Goal: Communication & Community: Answer question/provide support

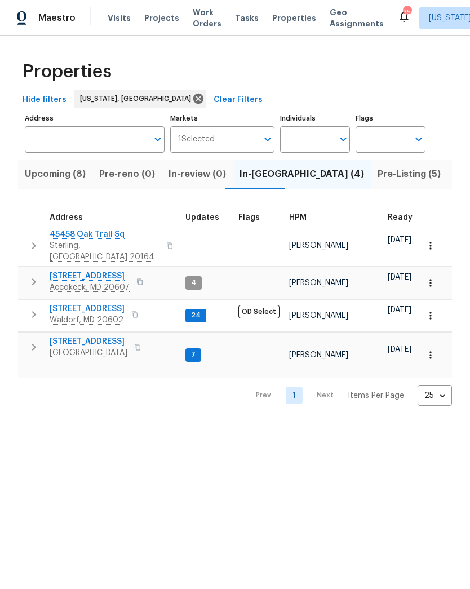
click at [378, 180] on span "Pre-Listing (5)" at bounding box center [409, 174] width 63 height 16
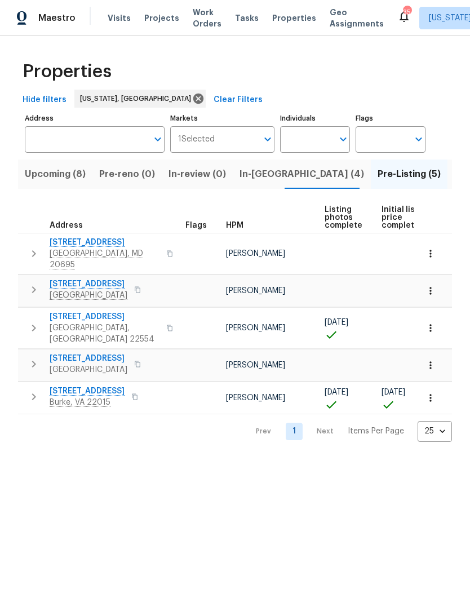
click at [258, 176] on span "In-reno (4)" at bounding box center [302, 174] width 125 height 16
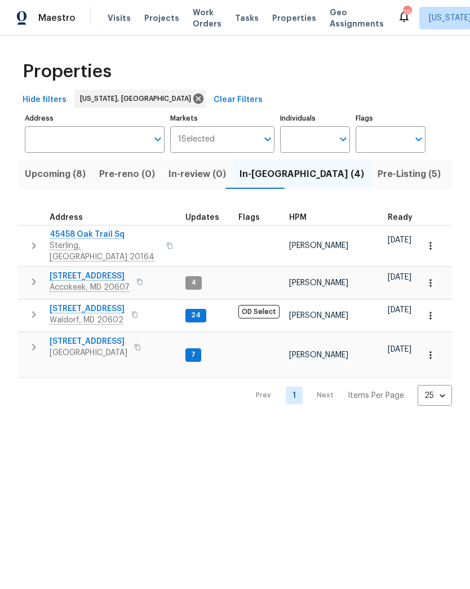
scroll to position [9, 0]
click at [58, 177] on span "Upcoming (8)" at bounding box center [55, 174] width 61 height 16
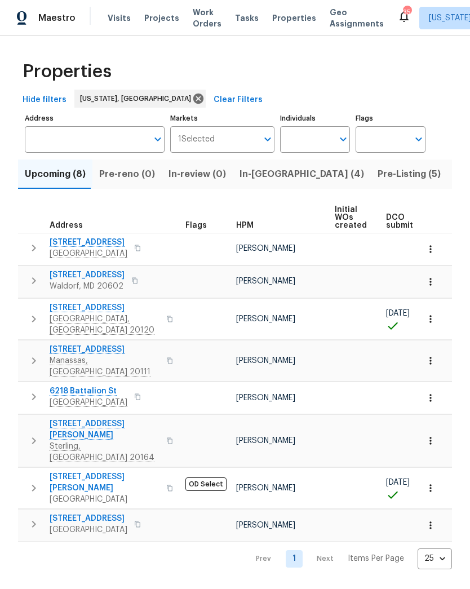
click at [109, 303] on span "14600 Stone Range Dr" at bounding box center [105, 307] width 110 height 11
click at [250, 178] on span "In-reno (4)" at bounding box center [302, 174] width 125 height 16
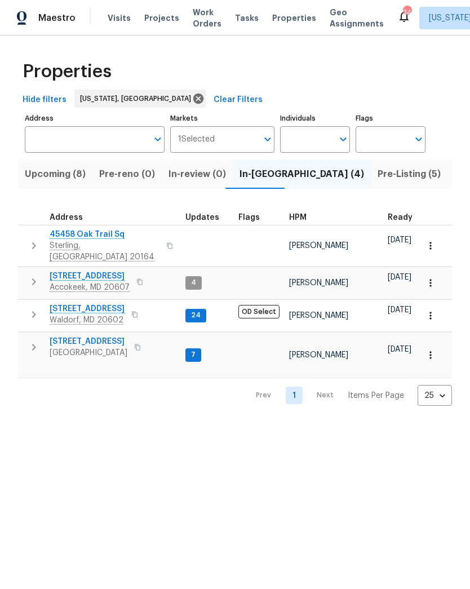
click at [100, 336] on span "9702 Spinnaker St" at bounding box center [89, 341] width 78 height 11
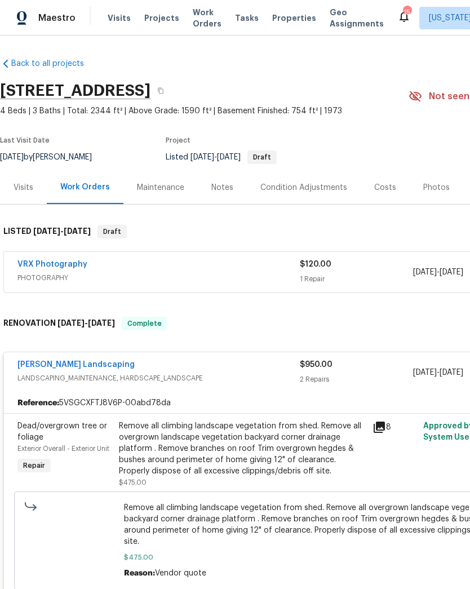
click at [70, 361] on link "Manzano Landscaping" at bounding box center [75, 365] width 117 height 8
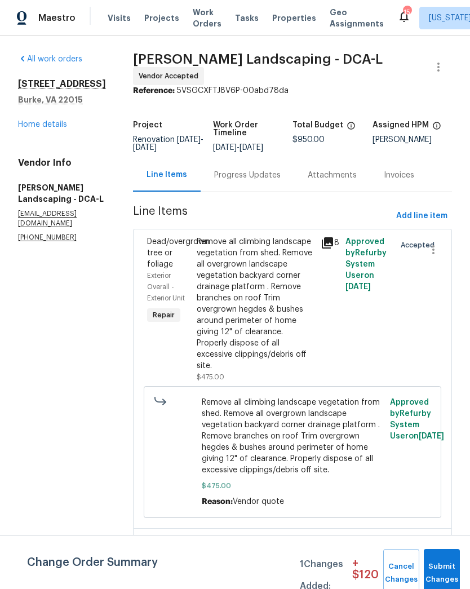
click at [271, 181] on div "Progress Updates" at bounding box center [247, 175] width 66 height 11
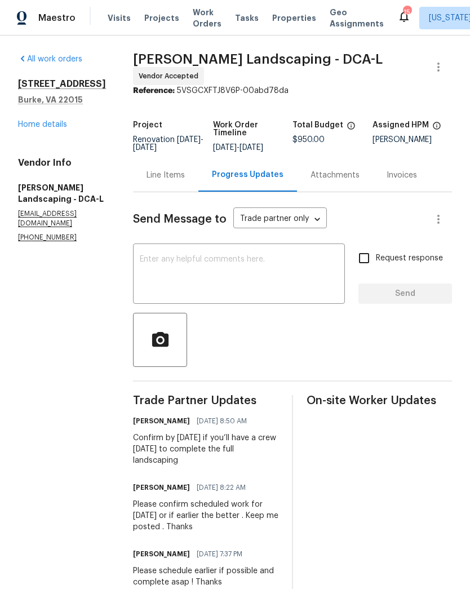
click at [276, 276] on textarea at bounding box center [239, 274] width 198 height 39
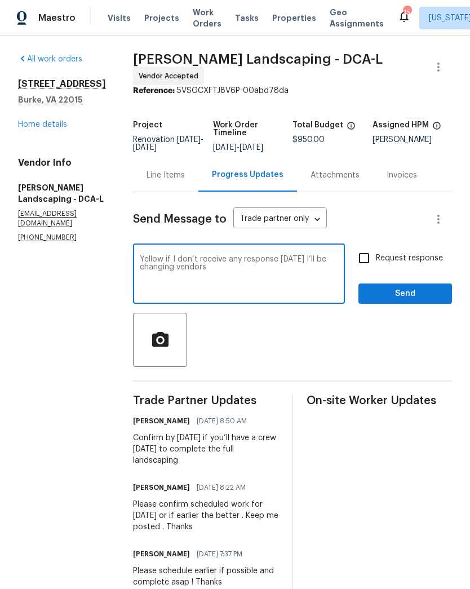
click at [179, 265] on textarea "Yellow if I don’t receive any response today I’ll be changing vendors" at bounding box center [239, 274] width 198 height 39
click at [297, 276] on textarea "Hello, if I don’t receive any response today I’ll be changing vendors" at bounding box center [239, 274] width 198 height 39
type textarea "Hello, if I don’t receive any response today I’ll be changing vendors ."
click at [362, 264] on input "Request response" at bounding box center [364, 258] width 24 height 24
checkbox input "true"
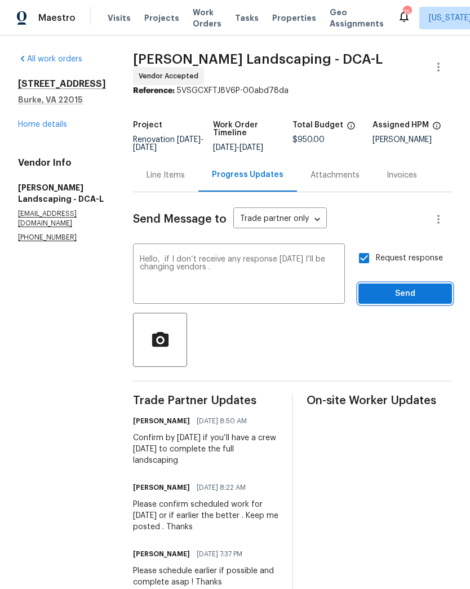
click at [409, 301] on span "Send" at bounding box center [405, 294] width 76 height 14
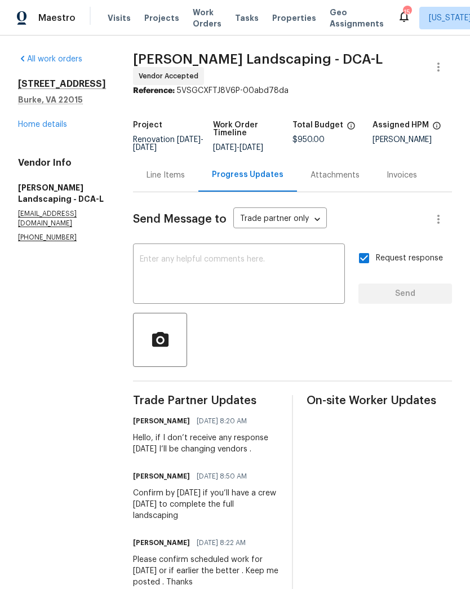
click at [50, 123] on link "Home details" at bounding box center [42, 125] width 49 height 8
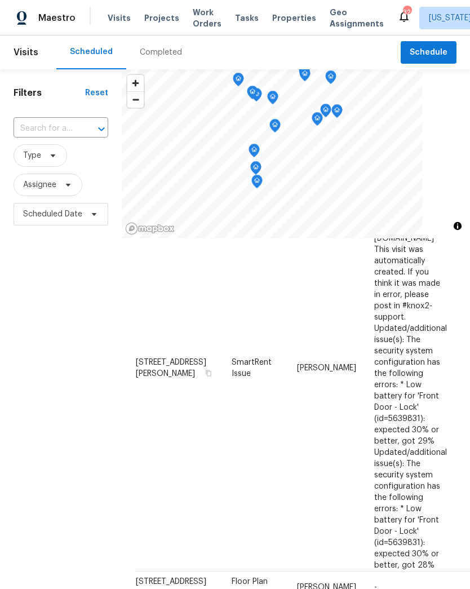
scroll to position [647, 0]
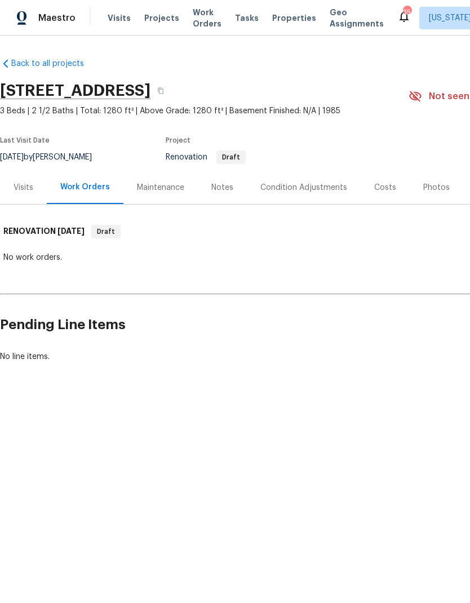
click at [227, 189] on div "Notes" at bounding box center [222, 187] width 22 height 11
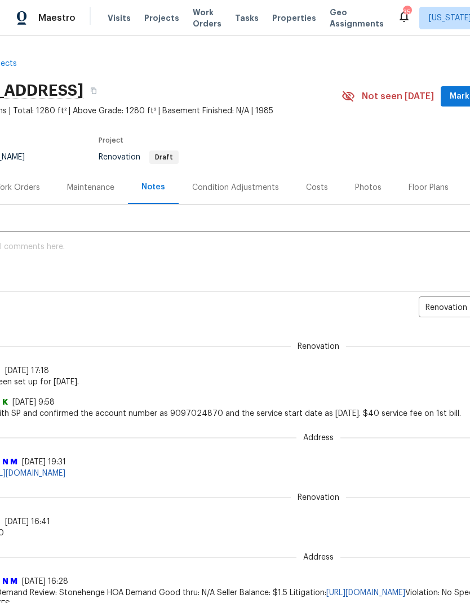
scroll to position [0, 68]
click at [316, 180] on div "Costs" at bounding box center [316, 187] width 49 height 33
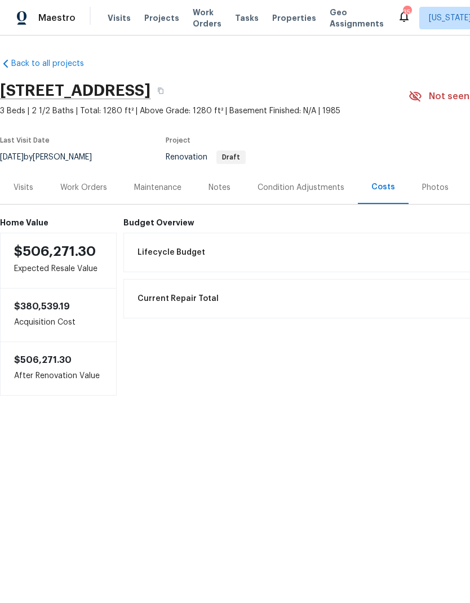
click at [220, 188] on div "Notes" at bounding box center [220, 187] width 22 height 11
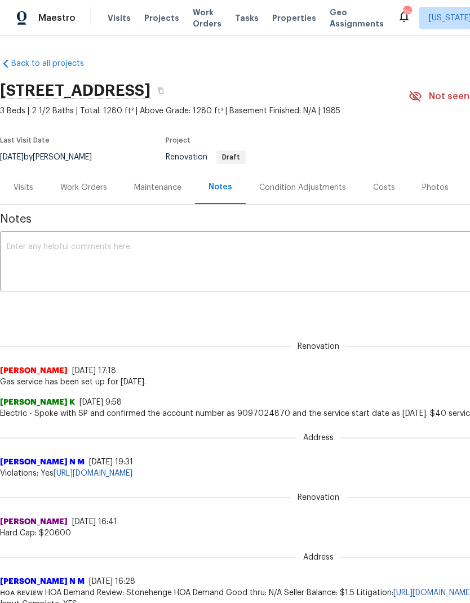
click at [91, 193] on div "Work Orders" at bounding box center [83, 187] width 47 height 11
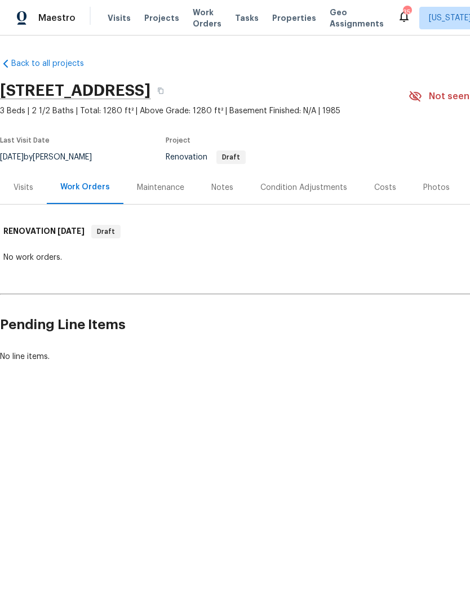
click at [222, 197] on div "Notes" at bounding box center [222, 187] width 49 height 33
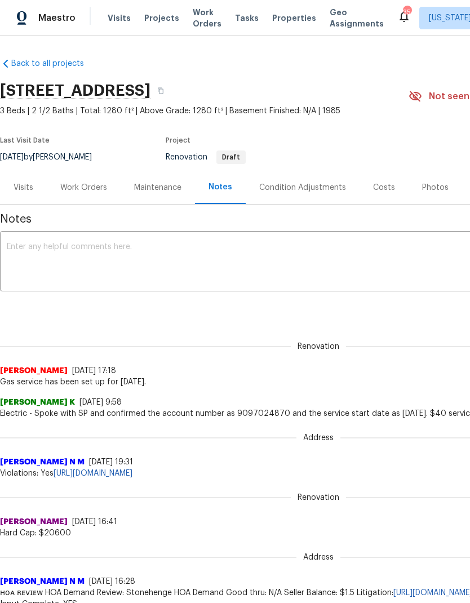
click at [314, 189] on div "Condition Adjustments" at bounding box center [302, 187] width 87 height 11
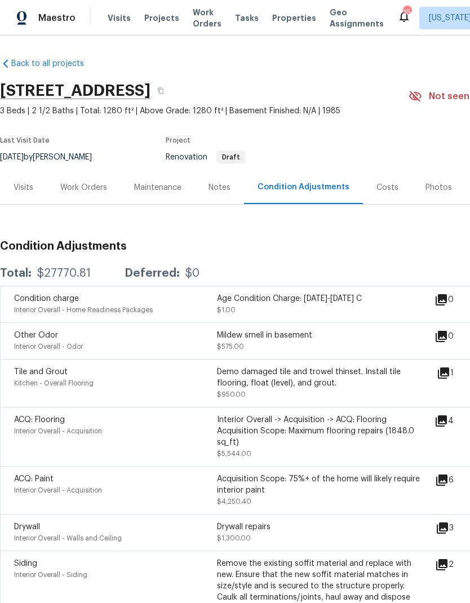
click at [28, 182] on div "Visits" at bounding box center [24, 187] width 20 height 11
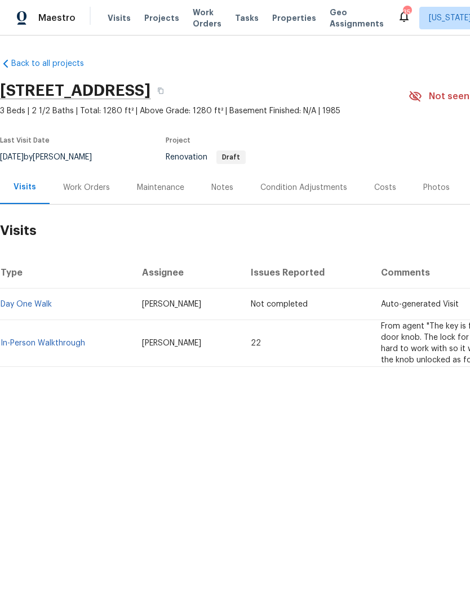
click at [64, 344] on link "In-Person Walkthrough" at bounding box center [43, 343] width 85 height 8
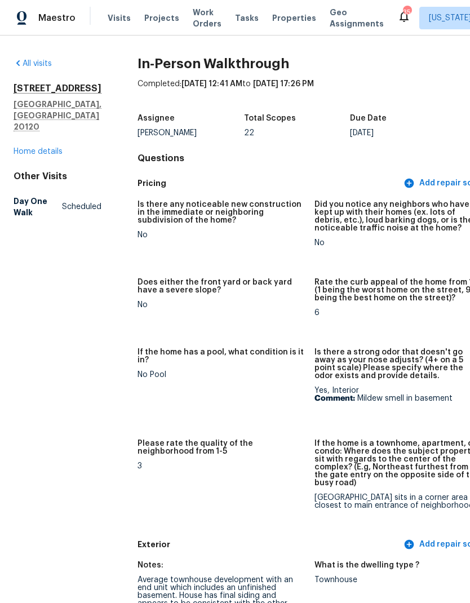
click at [44, 153] on link "Home details" at bounding box center [38, 152] width 49 height 8
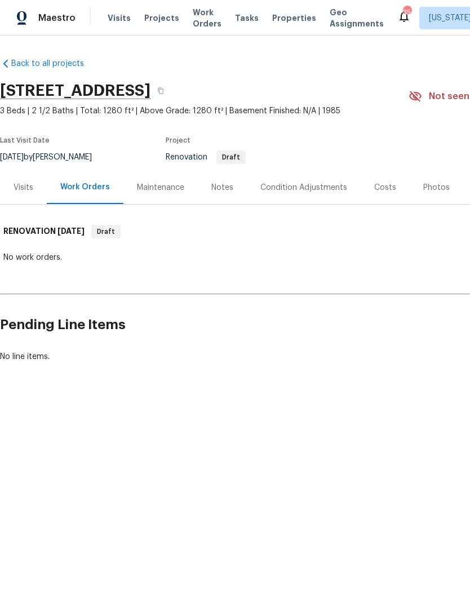
click at [19, 176] on div "Visits" at bounding box center [23, 187] width 47 height 33
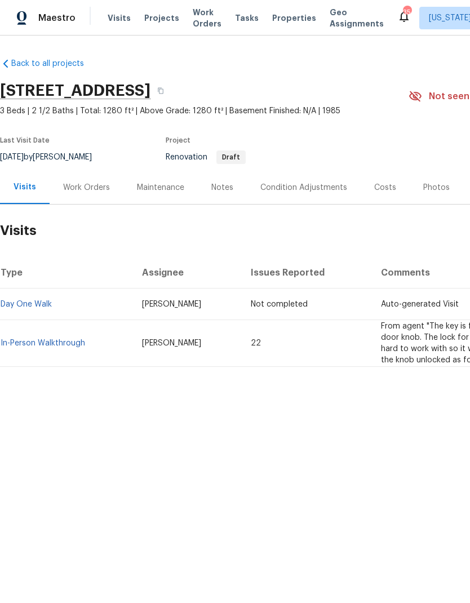
click at [387, 186] on div "Costs" at bounding box center [385, 187] width 22 height 11
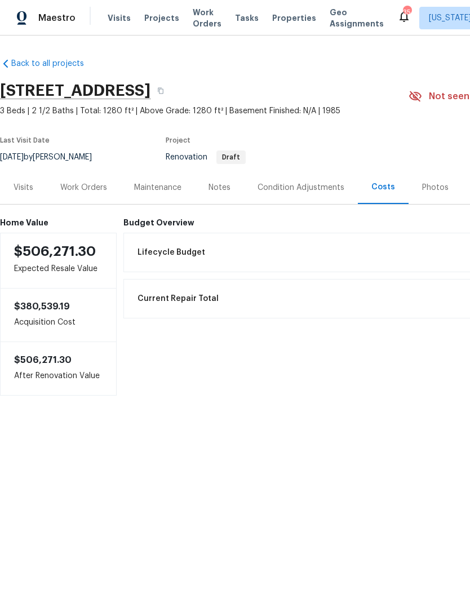
click at [224, 191] on div "Notes" at bounding box center [220, 187] width 22 height 11
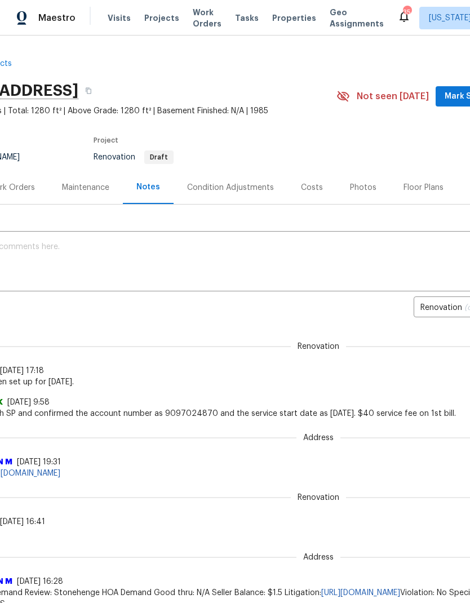
scroll to position [0, 73]
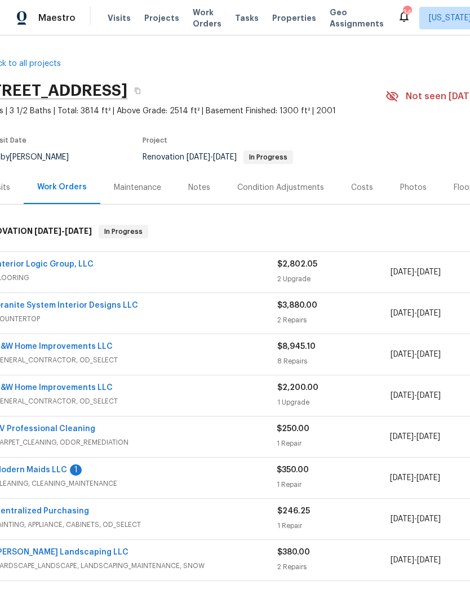
scroll to position [0, 23]
click at [82, 267] on link "Interior Logic Group, LLC" at bounding box center [43, 264] width 99 height 8
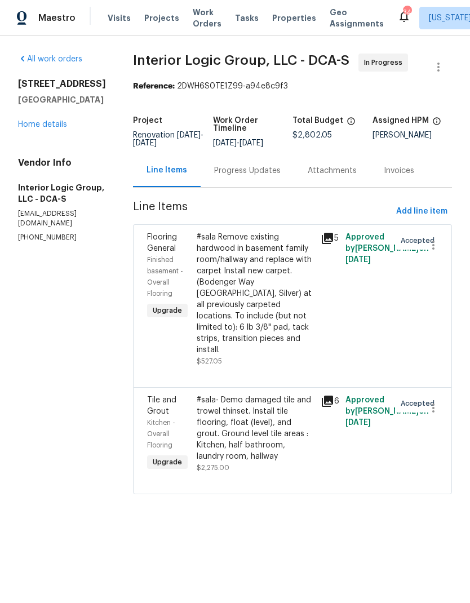
click at [274, 176] on div "Progress Updates" at bounding box center [247, 170] width 66 height 11
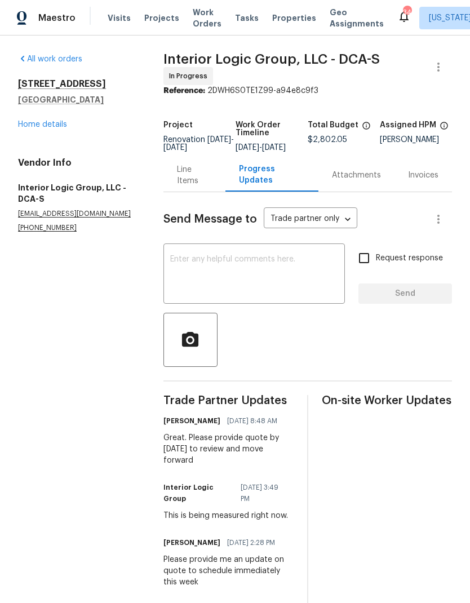
click at [265, 270] on textarea at bounding box center [254, 274] width 168 height 39
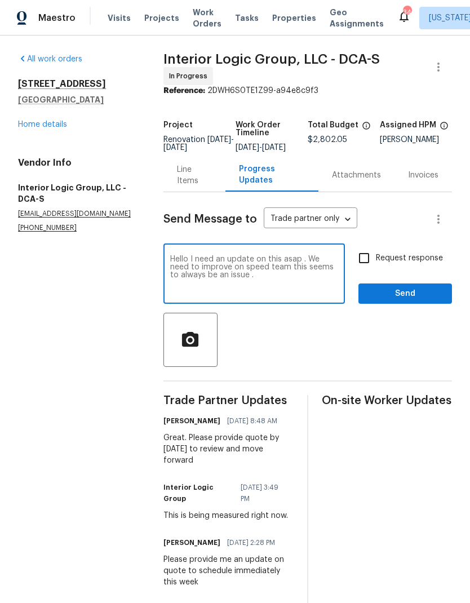
type textarea "Hello I need an update on this asap . We need to improve on speed team this see…"
click at [365, 267] on input "Request response" at bounding box center [364, 258] width 24 height 24
checkbox input "true"
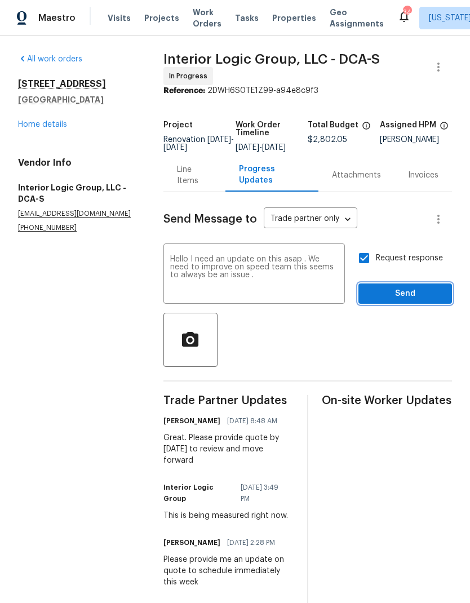
click at [416, 299] on span "Send" at bounding box center [405, 294] width 76 height 14
